Goal: Task Accomplishment & Management: Manage account settings

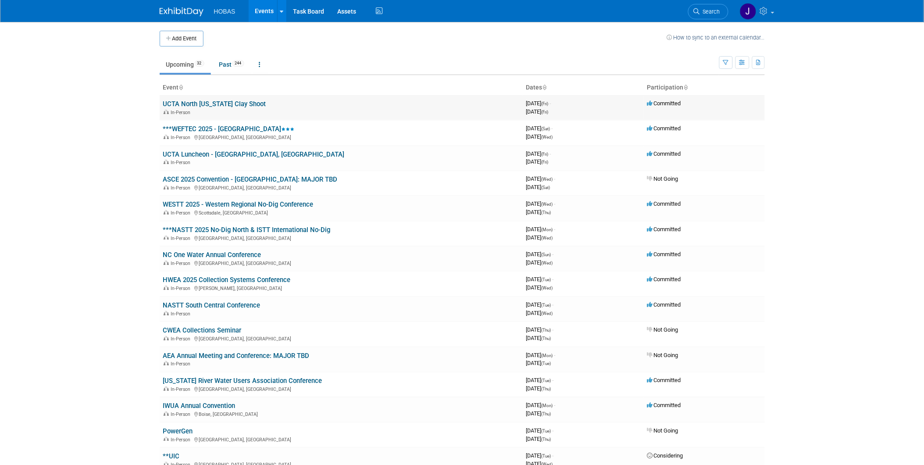
click at [226, 104] on link "UCTA North [US_STATE] Clay Shoot" at bounding box center [214, 104] width 103 height 8
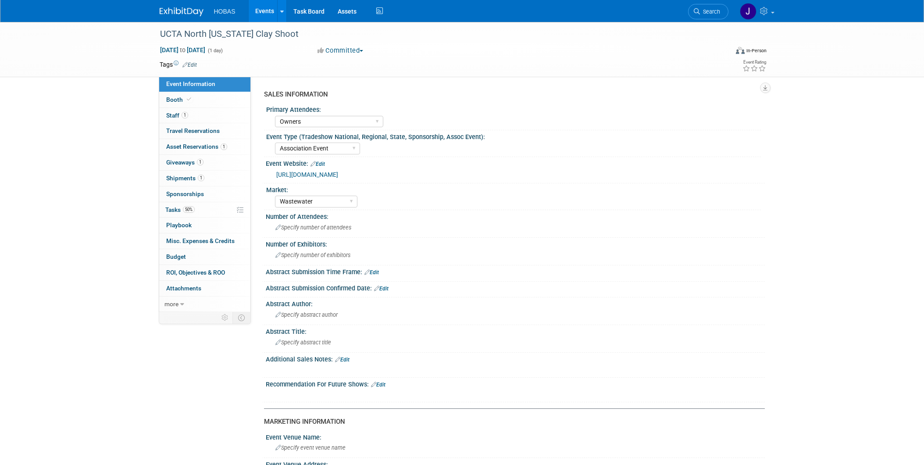
select select "Owners"
select select "Association Event"
select select "Wastewater"
select select "Exhibiting - Sales Managed - Minimal Marketing Involvement"
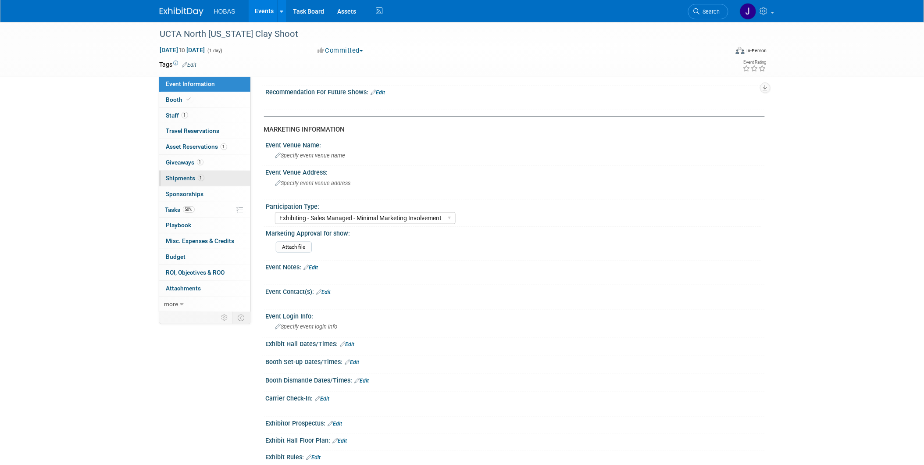
click at [176, 181] on span "Shipments 1" at bounding box center [185, 178] width 38 height 7
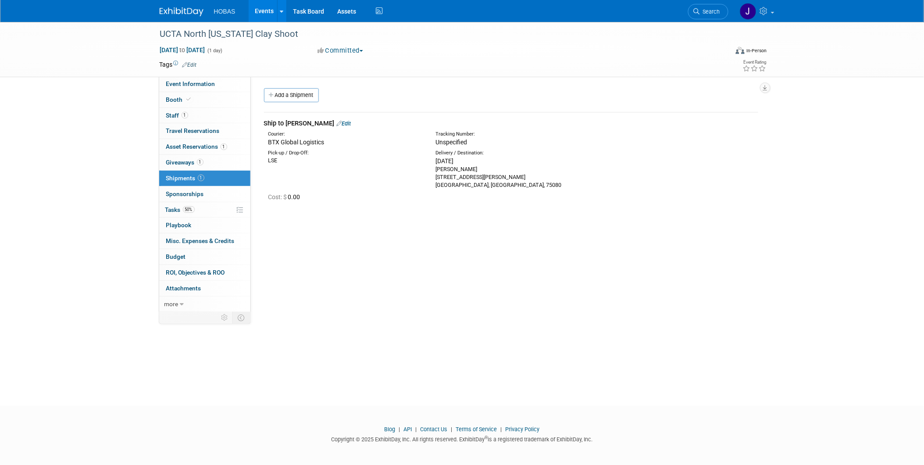
drag, startPoint x: 492, startPoint y: 185, endPoint x: 430, endPoint y: 160, distance: 67.3
click at [430, 160] on div "Delivery / Destination: [DATE] [PERSON_NAME] [STREET_ADDRESS][PERSON_NAME]" at bounding box center [513, 169] width 168 height 39
copy div "[DATE][GEOGRAPHIC_DATA][PERSON_NAME] [STREET_ADDRESS][PERSON_NAME]"
click at [169, 209] on span "Tasks 50%" at bounding box center [179, 209] width 29 height 7
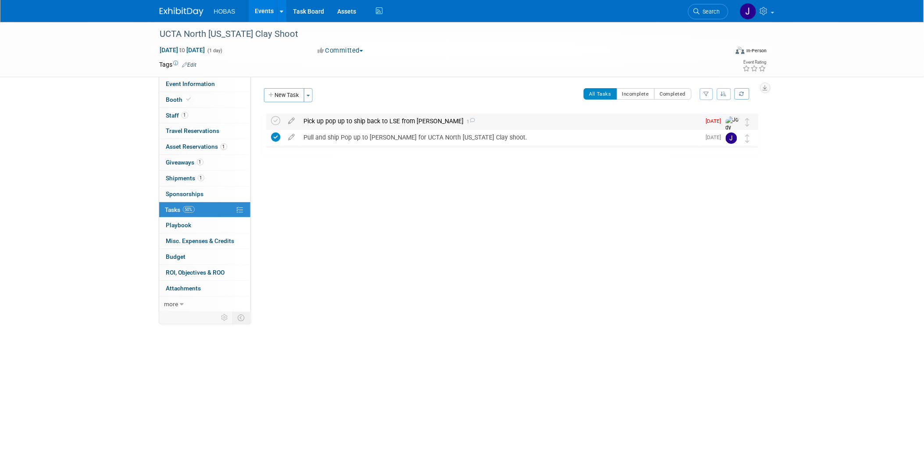
click at [407, 121] on div "Pick up pop up to ship back to LSE from [PERSON_NAME] 1" at bounding box center [500, 121] width 401 height 15
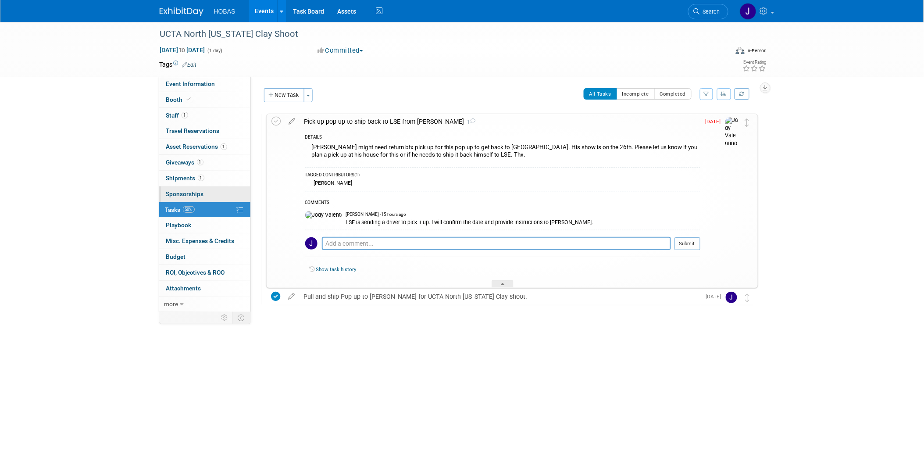
drag, startPoint x: 173, startPoint y: 181, endPoint x: 160, endPoint y: 200, distance: 24.0
click at [173, 181] on span "Shipments 1" at bounding box center [185, 178] width 38 height 7
